Goal: Book appointment/travel/reservation

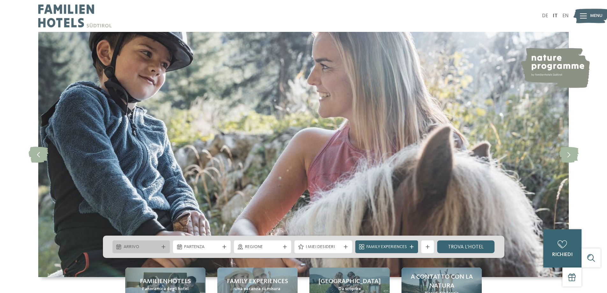
click at [161, 242] on div "Arrivo" at bounding box center [141, 246] width 58 height 13
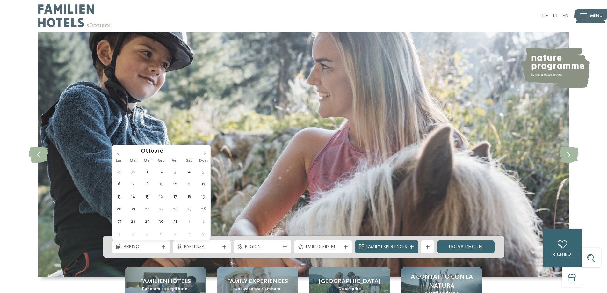
click at [205, 152] on icon at bounding box center [205, 152] width 4 height 4
click at [205, 152] on icon at bounding box center [205, 152] width 2 height 4
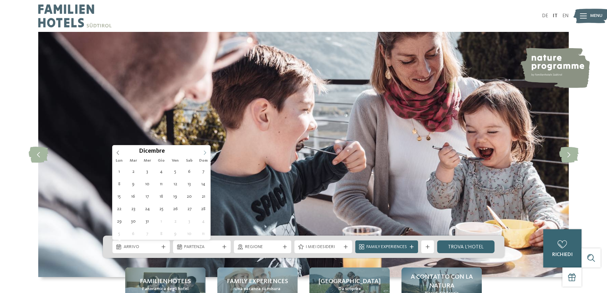
type input "****"
click at [205, 152] on icon at bounding box center [205, 152] width 2 height 4
type div "[DATE]"
type input "****"
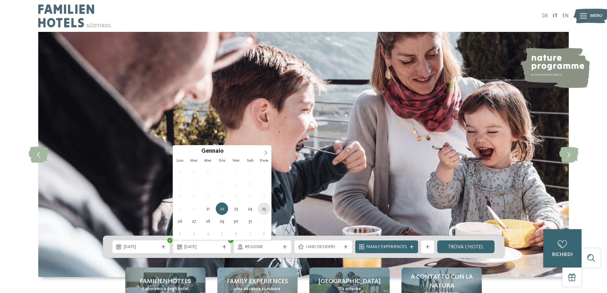
type div "[DATE]"
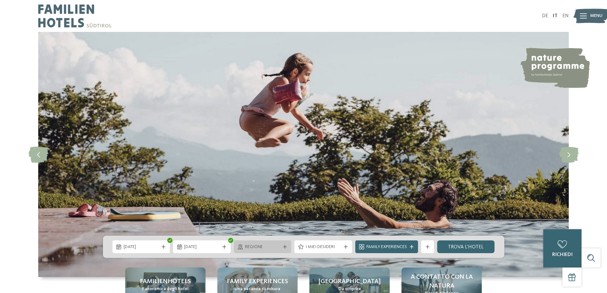
click at [273, 246] on span "Regione" at bounding box center [262, 247] width 35 height 6
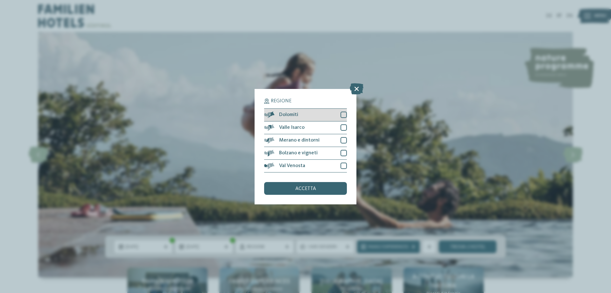
click at [300, 112] on div "Dolomiti" at bounding box center [305, 115] width 83 height 13
click at [284, 185] on div "accetta" at bounding box center [305, 188] width 83 height 13
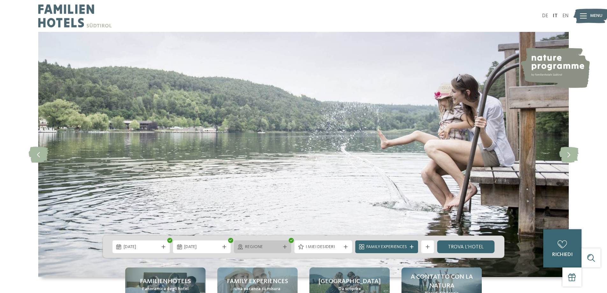
click at [285, 246] on icon at bounding box center [285, 247] width 4 height 4
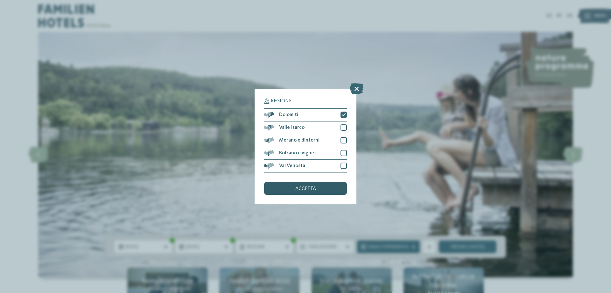
click at [325, 188] on div "accetta" at bounding box center [305, 188] width 83 height 13
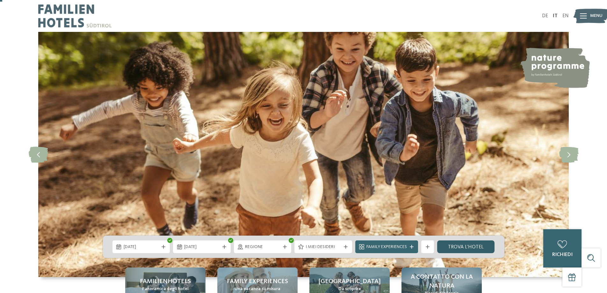
scroll to position [96, 0]
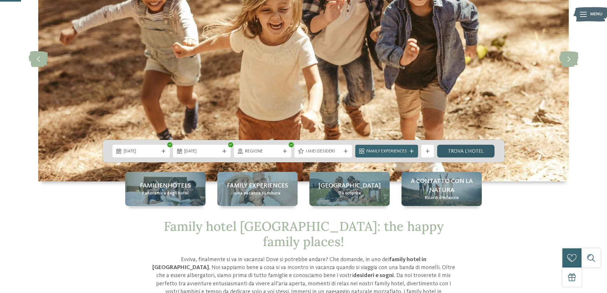
click at [453, 153] on link "trova l’hotel" at bounding box center [466, 151] width 58 height 13
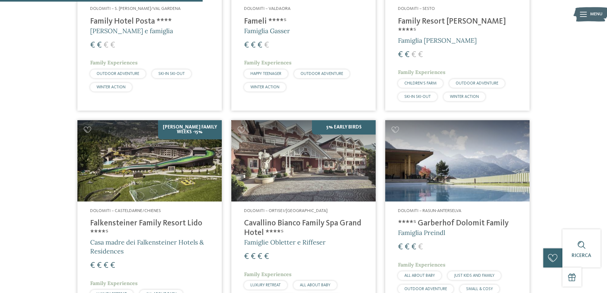
scroll to position [282, 0]
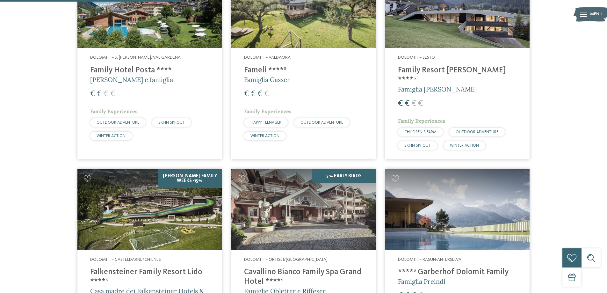
click at [183, 83] on h5 "[PERSON_NAME] e famiglia" at bounding box center [149, 79] width 119 height 9
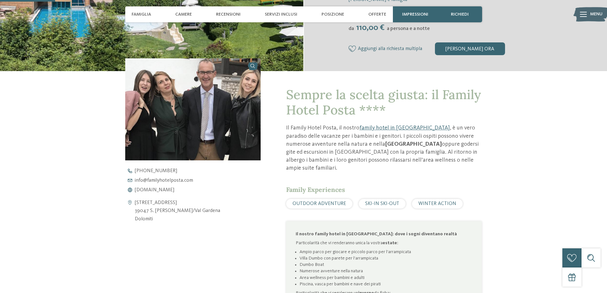
scroll to position [191, 0]
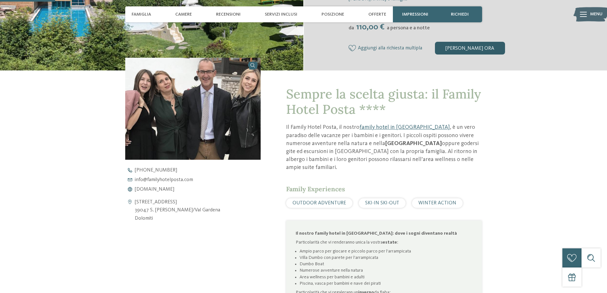
click at [456, 48] on div "[PERSON_NAME] ora" at bounding box center [470, 48] width 70 height 13
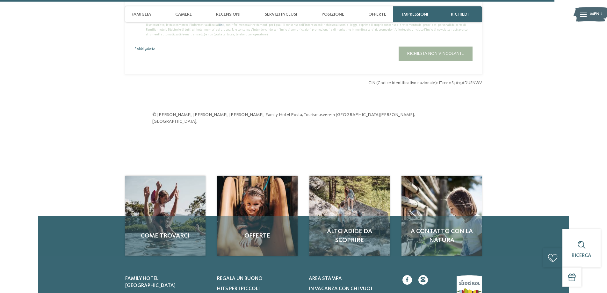
scroll to position [1943, 0]
